Goal: Navigation & Orientation: Go to known website

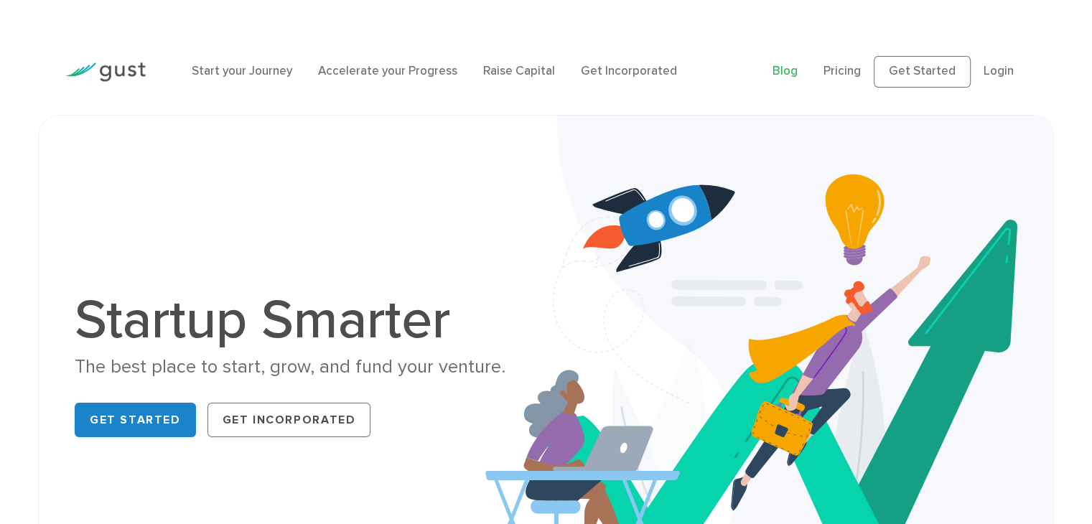
click at [792, 69] on link "Blog" at bounding box center [784, 71] width 25 height 14
click at [151, 431] on link "Get Started" at bounding box center [135, 420] width 121 height 34
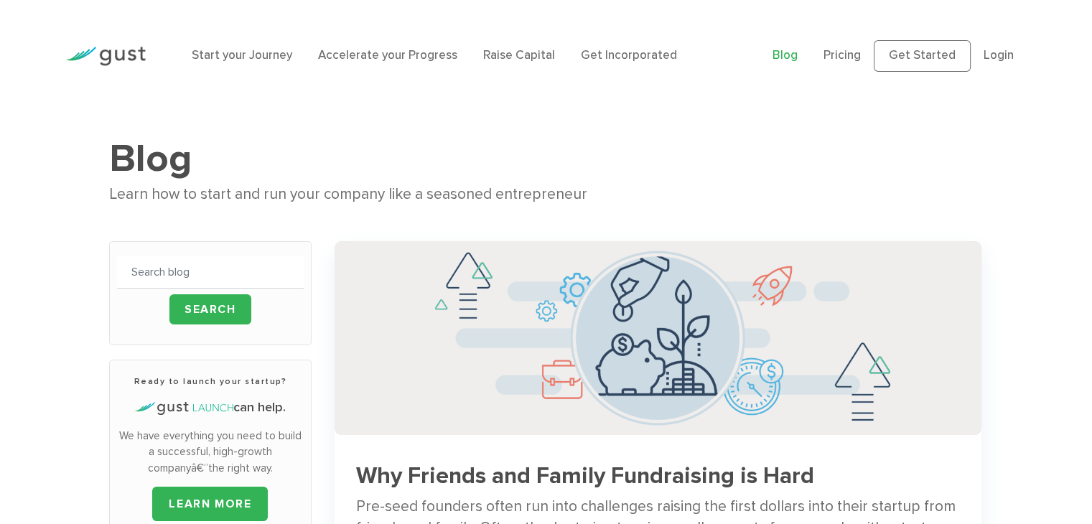
scroll to position [19, 0]
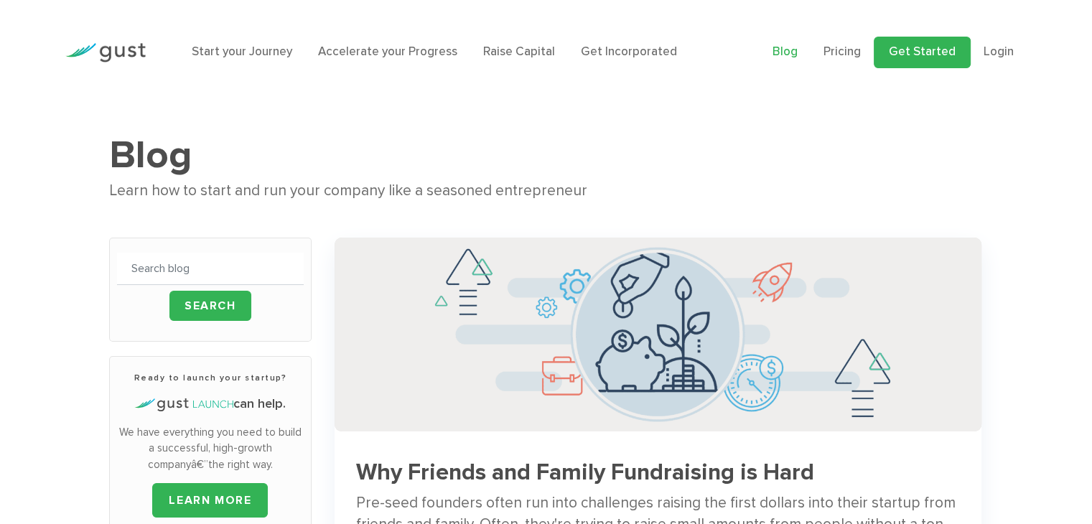
click at [942, 57] on link "Get Started" at bounding box center [921, 53] width 97 height 32
